Goal: Task Accomplishment & Management: Manage account settings

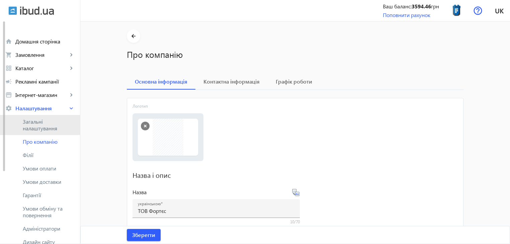
click at [51, 124] on span "Загальні налаштування" at bounding box center [49, 124] width 52 height 13
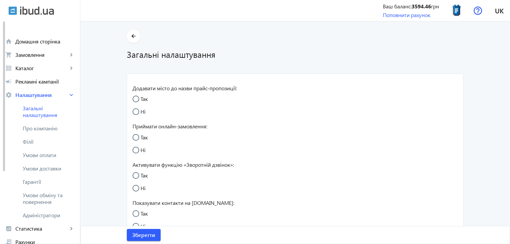
radio input "true"
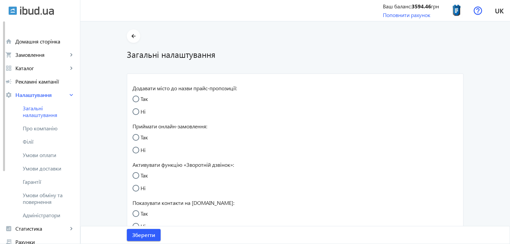
radio input "true"
click at [62, 49] on link "shopping_cart Замовлення keyboard_arrow_right" at bounding box center [40, 54] width 80 height 13
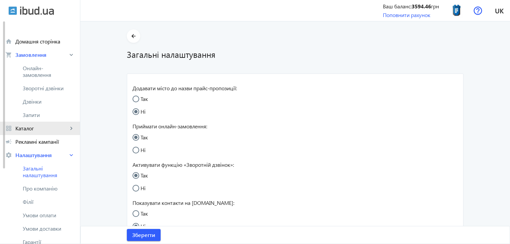
click at [47, 134] on link "grid_view Каталог keyboard_arrow_right" at bounding box center [40, 128] width 80 height 13
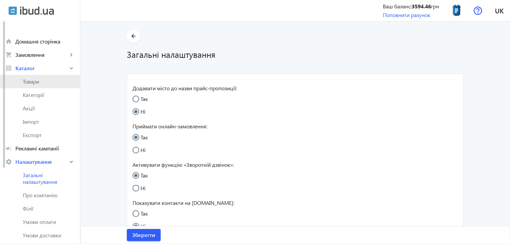
click at [62, 81] on span "Товари" at bounding box center [49, 81] width 52 height 7
